Goal: Task Accomplishment & Management: Use online tool/utility

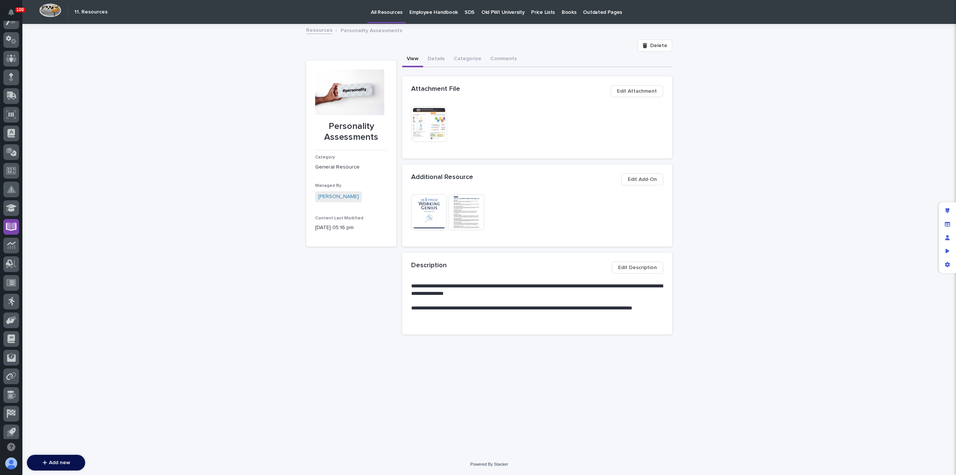
scroll to position [26, 0]
click at [10, 59] on icon at bounding box center [11, 58] width 4 height 7
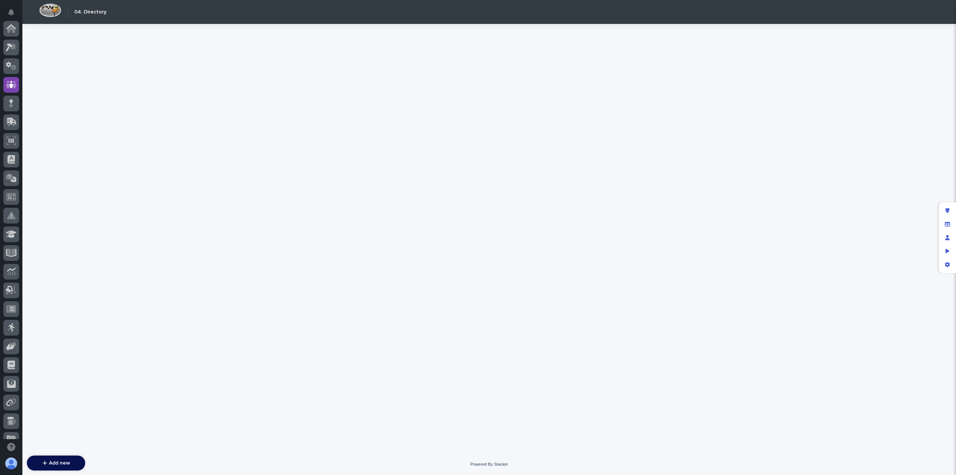
scroll to position [56, 0]
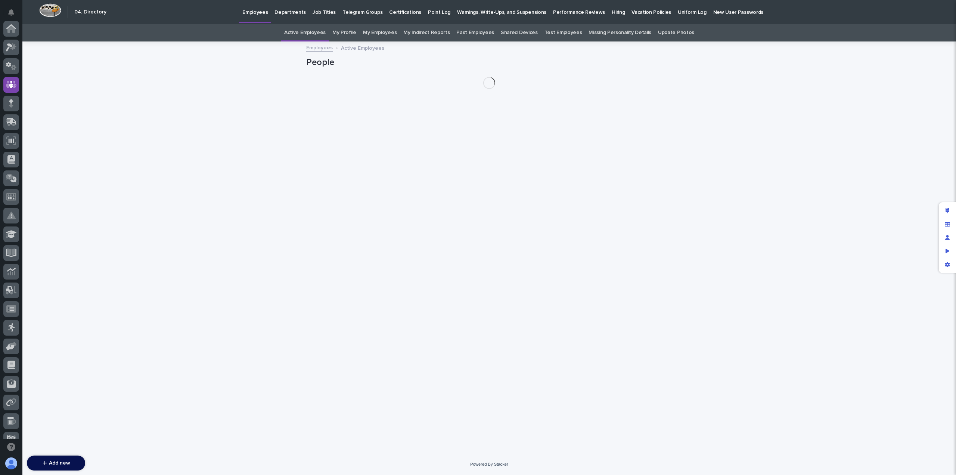
scroll to position [56, 0]
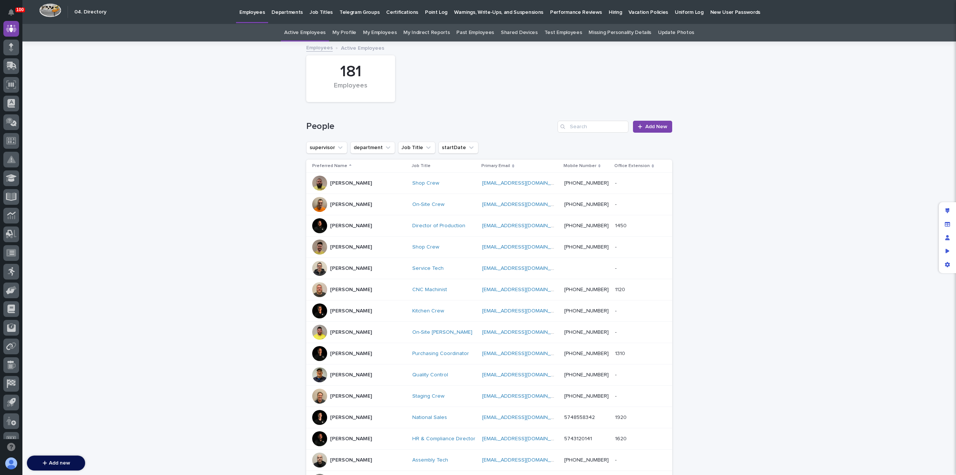
click at [609, 12] on p "Hiring" at bounding box center [615, 8] width 13 height 16
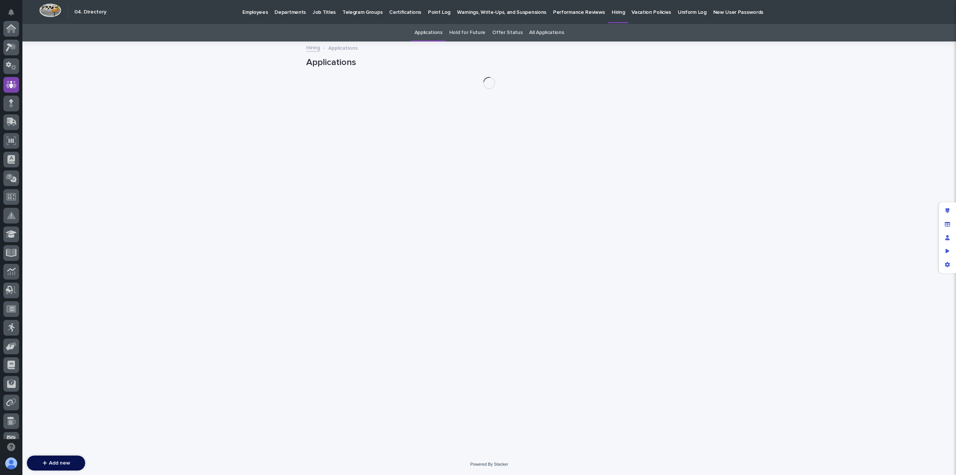
scroll to position [56, 0]
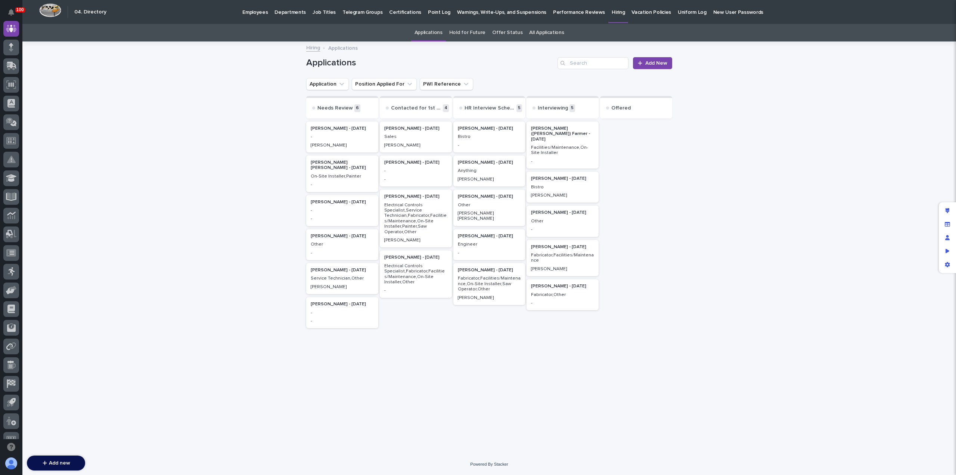
click at [336, 135] on p "-" at bounding box center [342, 136] width 63 height 5
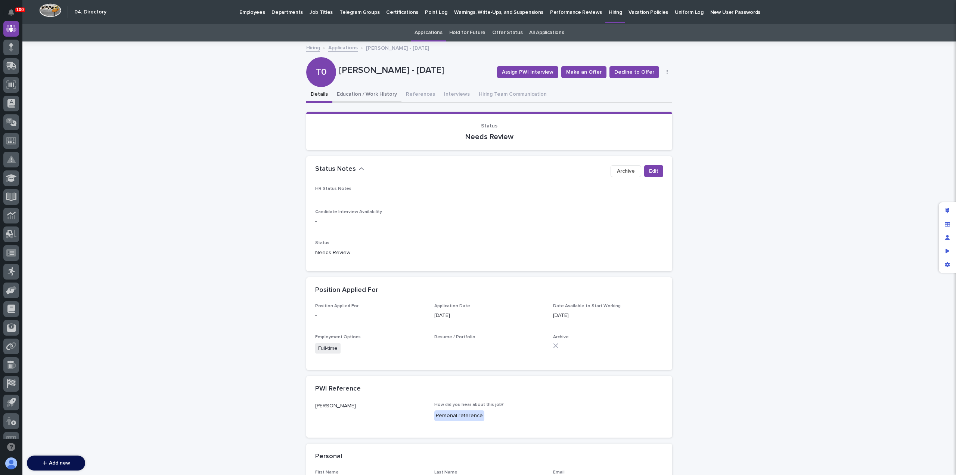
click at [349, 93] on button "Education / Work History" at bounding box center [366, 95] width 69 height 16
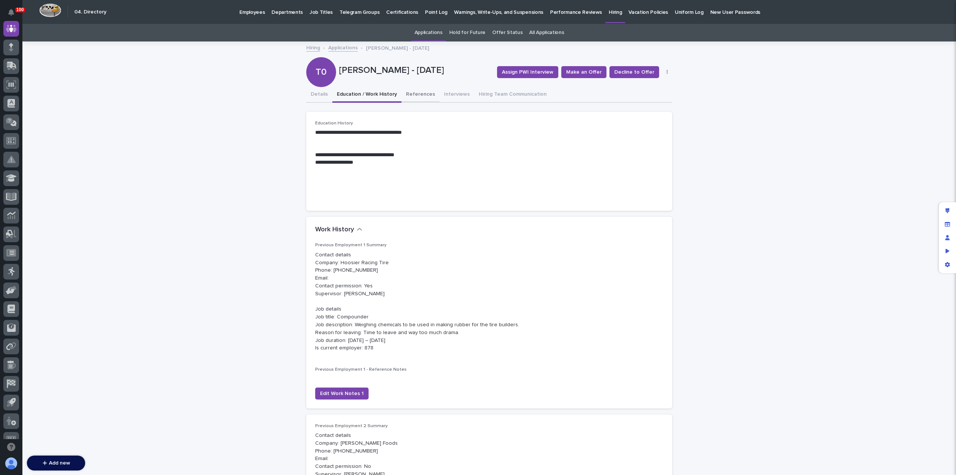
click at [406, 93] on button "References" at bounding box center [420, 95] width 38 height 16
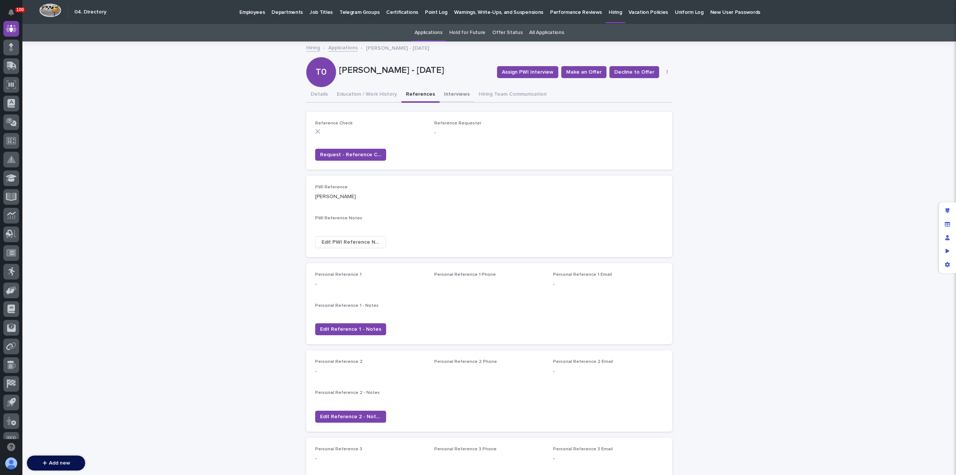
click at [442, 96] on button "Interviews" at bounding box center [457, 95] width 35 height 16
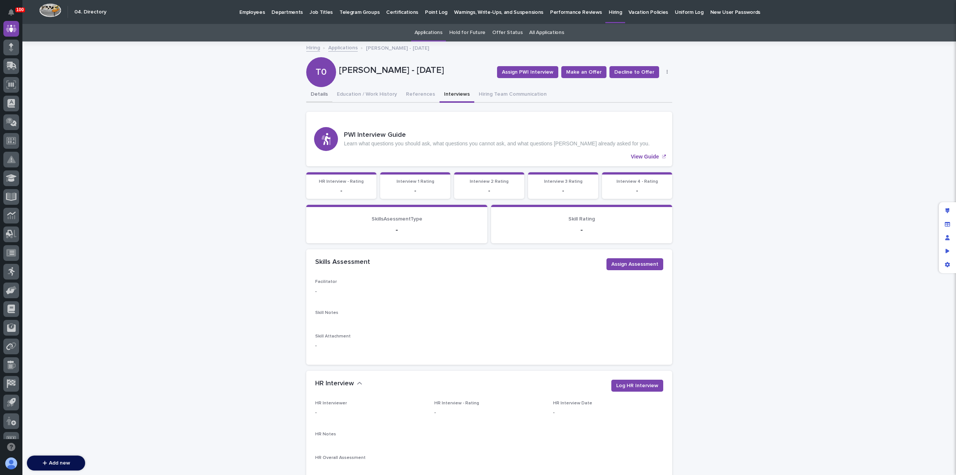
click at [317, 93] on button "Details" at bounding box center [319, 95] width 26 height 16
